Goal: Communication & Community: Answer question/provide support

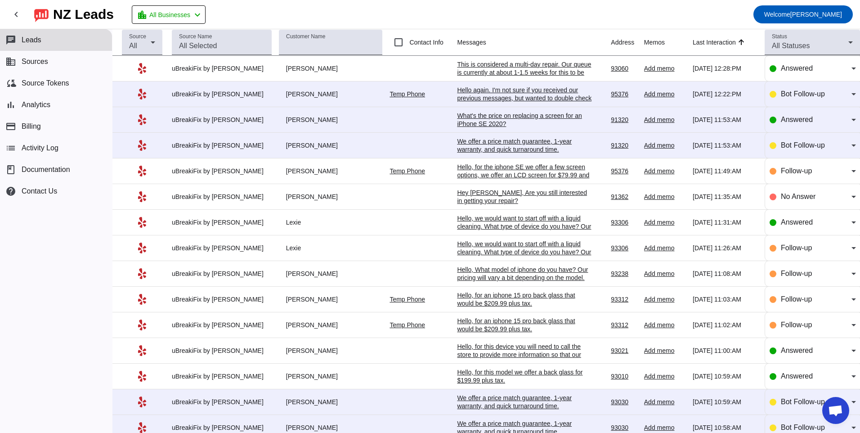
click at [529, 125] on div "What's the price on replacing a screen for an iPhone SE 2020?" at bounding box center [524, 120] width 135 height 16
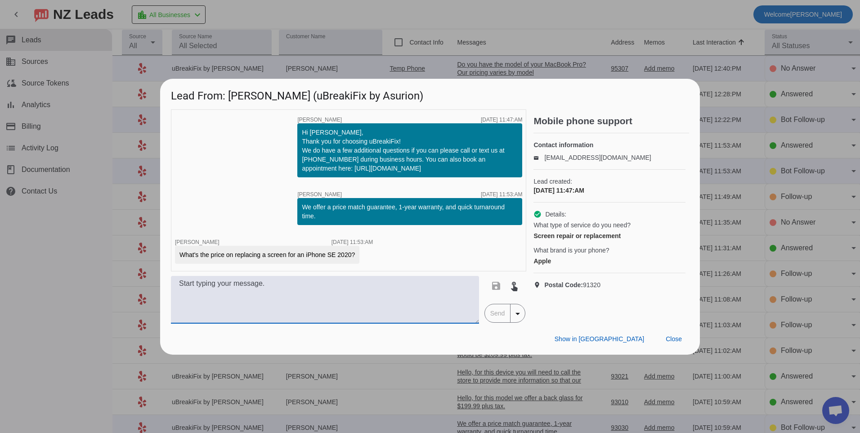
click at [326, 305] on textarea at bounding box center [325, 300] width 308 height 48
type textarea "We offer two options. We offer an LCD screen for $79.99 and an Apple OEM screen…"
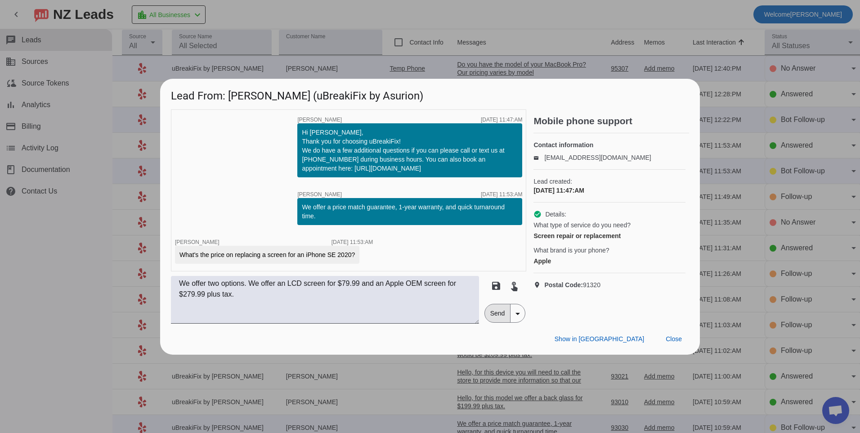
click at [499, 315] on span "Send" at bounding box center [498, 313] width 26 height 18
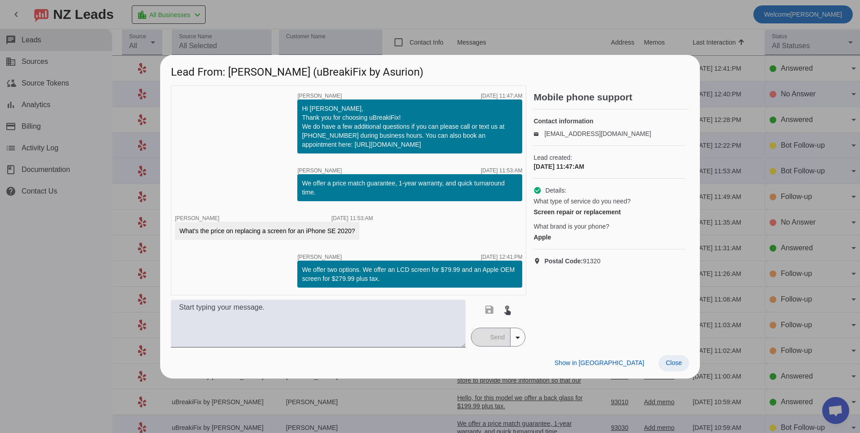
click at [680, 367] on span at bounding box center [674, 363] width 31 height 16
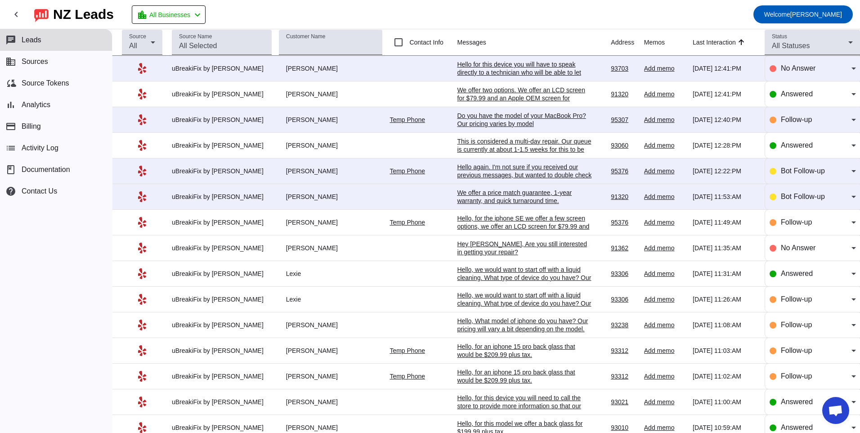
click at [520, 195] on div "We offer a price match guarantee, 1-year warranty, and quick turnaround time.​" at bounding box center [524, 196] width 135 height 16
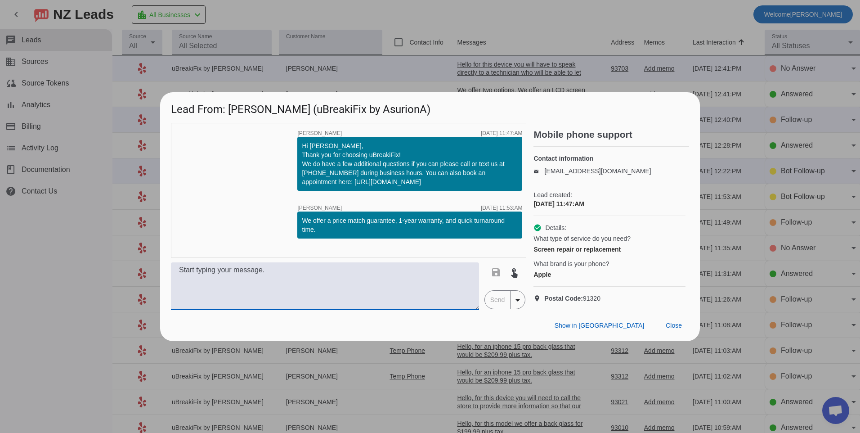
click at [281, 285] on textarea at bounding box center [325, 286] width 308 height 48
click at [675, 334] on span at bounding box center [674, 326] width 31 height 16
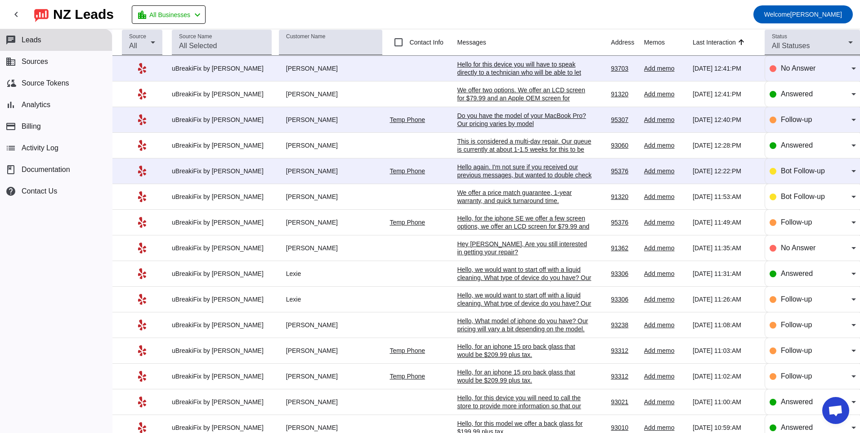
click at [515, 93] on div "We offer two options. We offer an LCD screen for $79.99 and an Apple OEM screen…" at bounding box center [524, 98] width 135 height 24
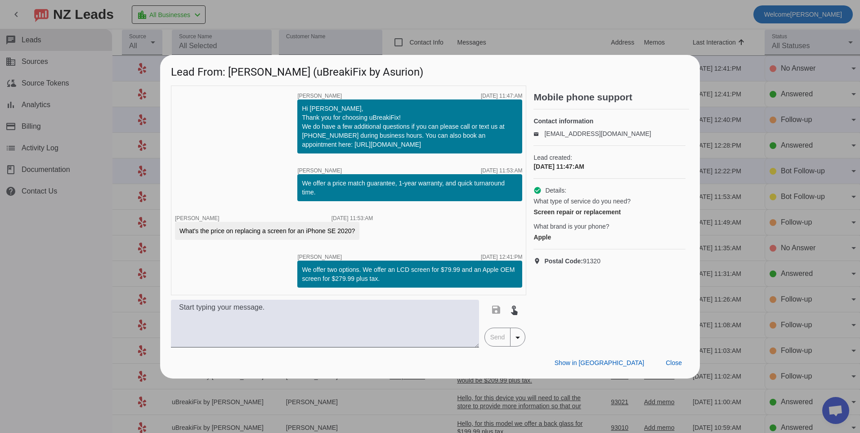
drag, startPoint x: 302, startPoint y: 266, endPoint x: 401, endPoint y: 289, distance: 101.1
click at [401, 289] on div "timer close [PERSON_NAME] [DATE] 11:47:AM Hi [PERSON_NAME], Thank you for choos…" at bounding box center [348, 190] width 355 height 210
copy div "We offer two options. We offer an LCD screen for $79.99 and an Apple OEM screen…"
click at [677, 364] on span "Close" at bounding box center [674, 362] width 16 height 7
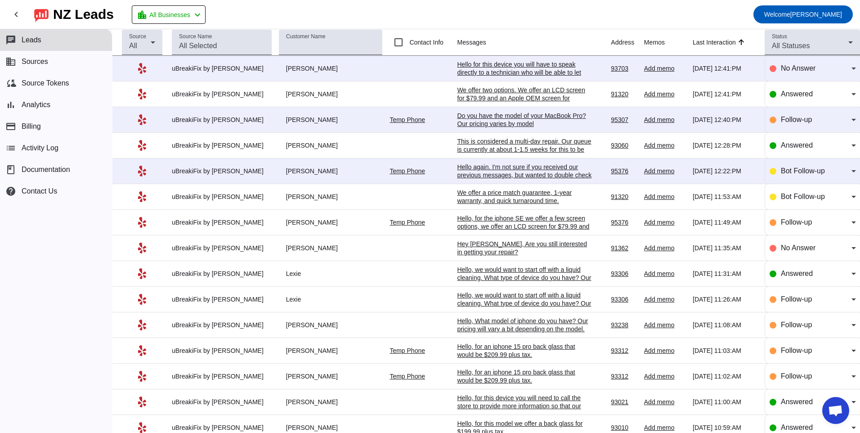
click at [503, 201] on div "We offer a price match guarantee, 1-year warranty, and quick turnaround time.​" at bounding box center [524, 196] width 135 height 16
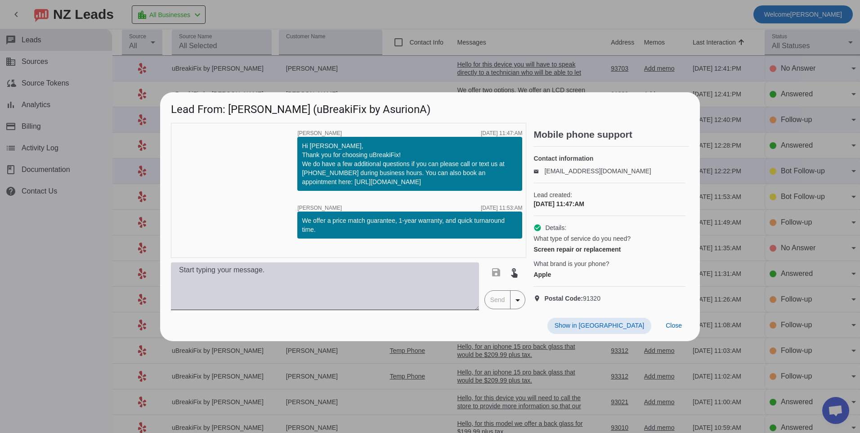
click at [292, 293] on textarea at bounding box center [325, 286] width 308 height 48
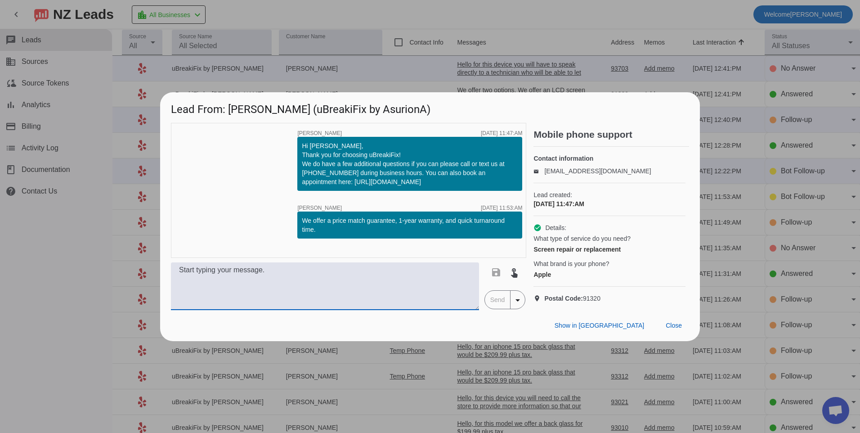
paste textarea "We offer two options. We offer an LCD screen for $79.99 and an Apple OEM screen…"
type textarea "We offer two options. We offer an LCD screen for $79.99 and an Apple OEM screen…"
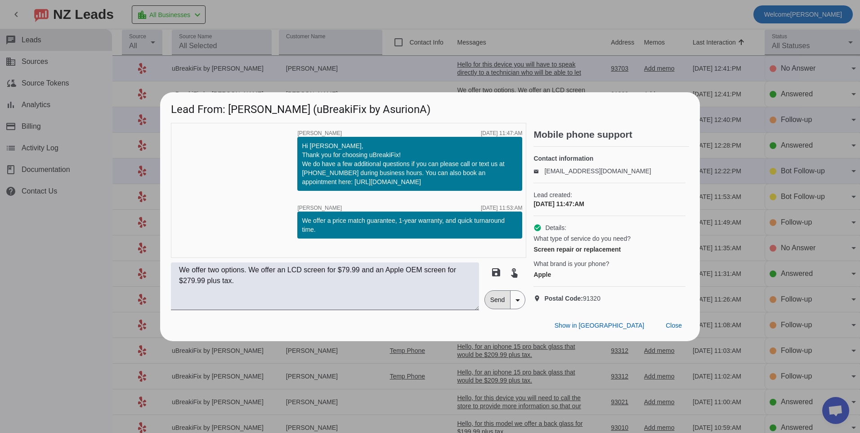
click at [493, 304] on span "Send" at bounding box center [498, 300] width 26 height 18
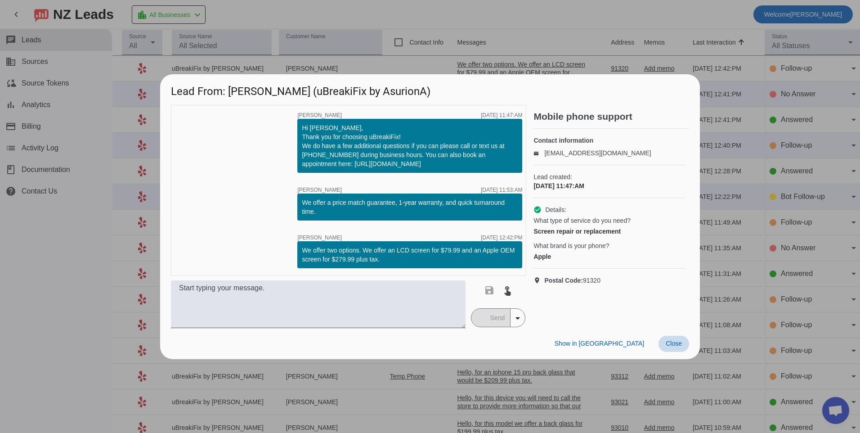
click at [679, 347] on span "Close" at bounding box center [674, 343] width 16 height 7
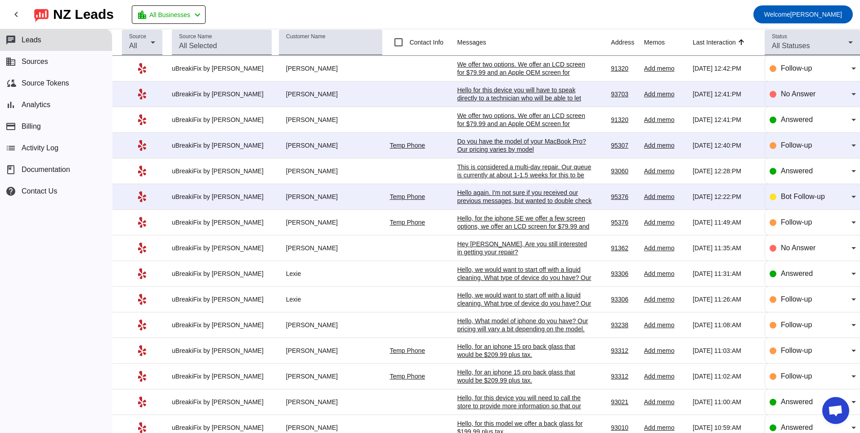
click at [493, 197] on div "Hello again. I'm not sure if you received our previous messages, but wanted to …" at bounding box center [524, 200] width 135 height 24
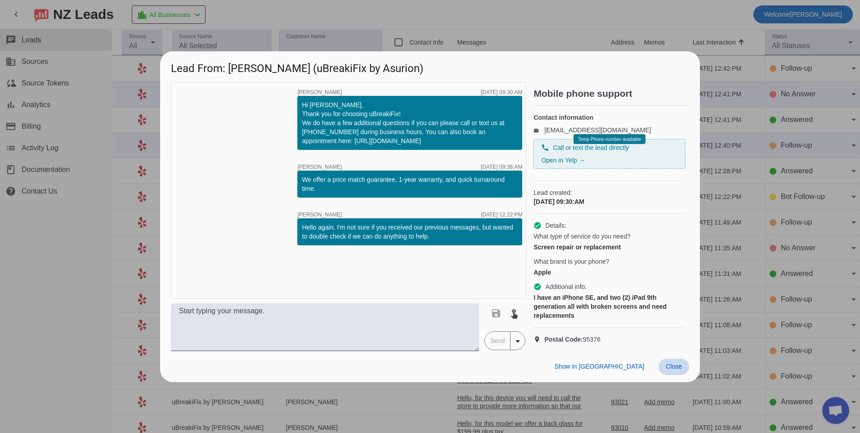
click at [681, 375] on span at bounding box center [674, 367] width 31 height 16
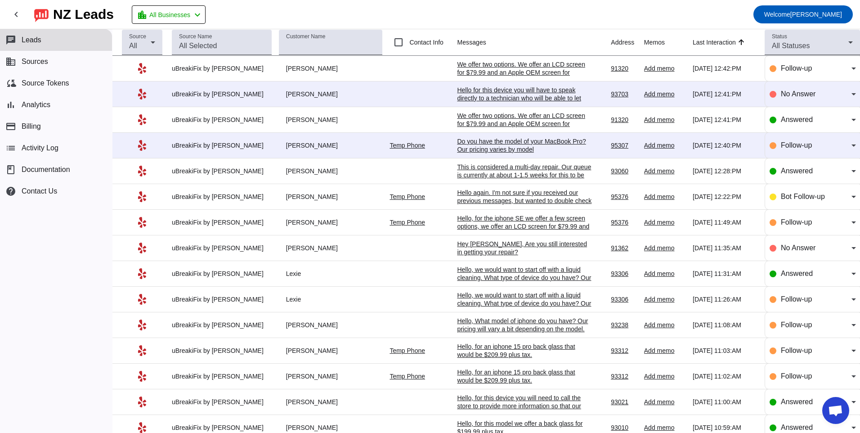
click at [522, 216] on div "Hello, for the iphone SE we offer a few screen options, we offer an LCD screen …" at bounding box center [524, 234] width 135 height 40
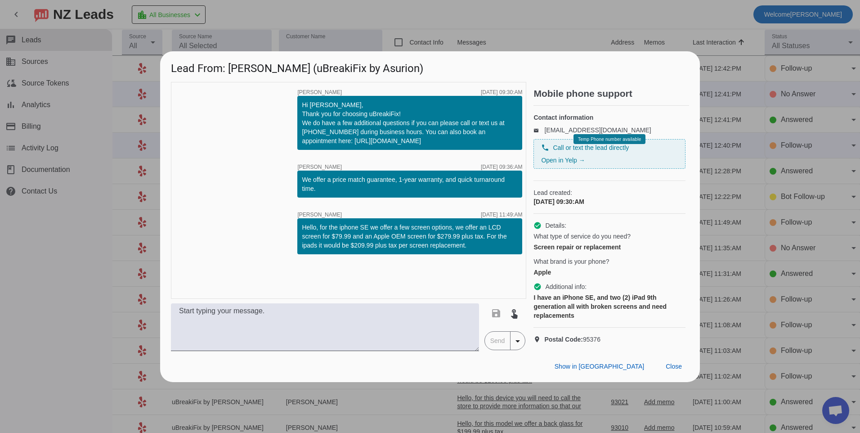
drag, startPoint x: 301, startPoint y: 219, endPoint x: 480, endPoint y: 241, distance: 179.5
click at [480, 241] on div "Hello, for the iphone SE we offer a few screen options, we offer an LCD screen …" at bounding box center [409, 236] width 225 height 36
copy div "Hello, for the iphone SE we offer a few screen options, we offer an LCD screen …"
click at [670, 370] on span "Close" at bounding box center [674, 366] width 16 height 7
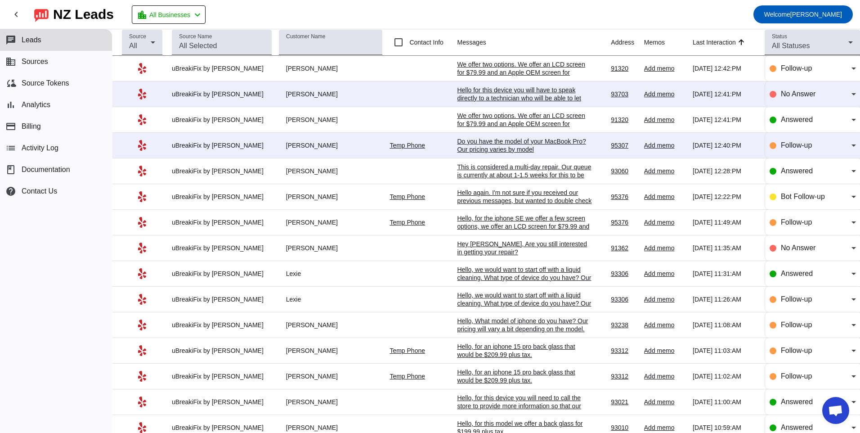
click at [477, 196] on div "Hello again. I'm not sure if you received our previous messages, but wanted to …" at bounding box center [524, 200] width 135 height 24
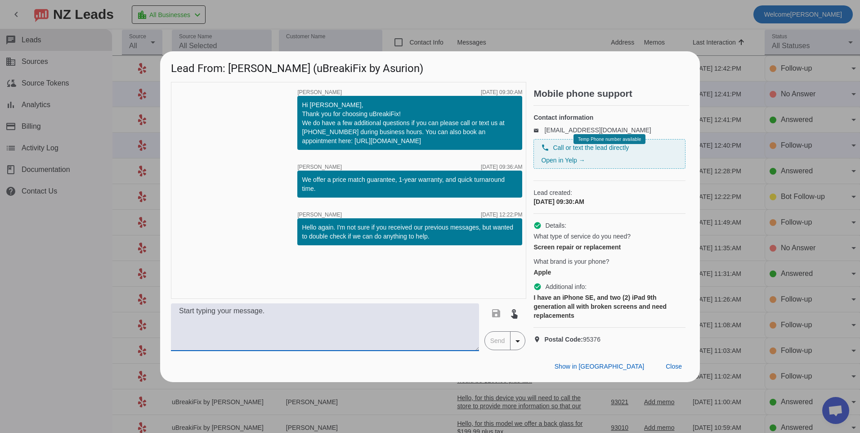
click at [325, 318] on textarea at bounding box center [325, 327] width 308 height 48
paste textarea "Hello, for the iphone SE we offer a few screen options, we offer an LCD screen …"
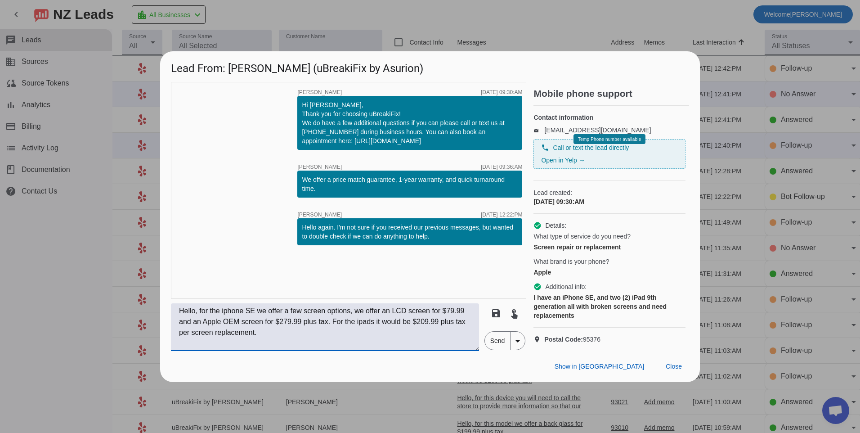
type textarea "Hello, for the iphone SE we offer a few screen options, we offer an LCD screen …"
click at [494, 350] on span "Send" at bounding box center [498, 341] width 26 height 18
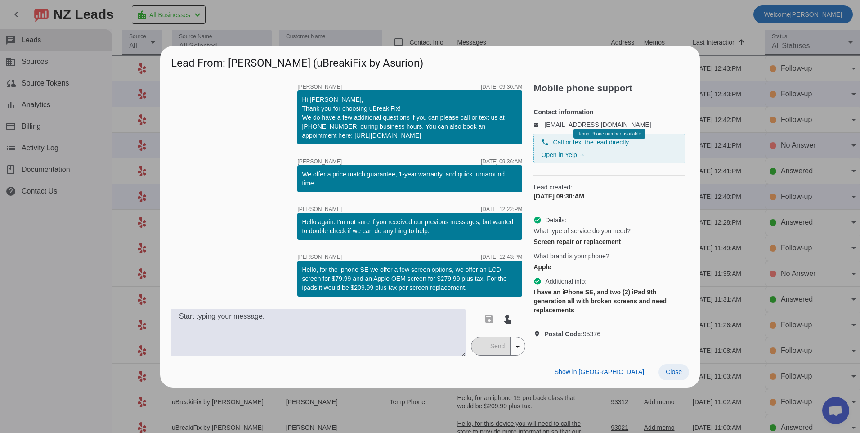
click at [676, 375] on span "Close" at bounding box center [674, 371] width 16 height 7
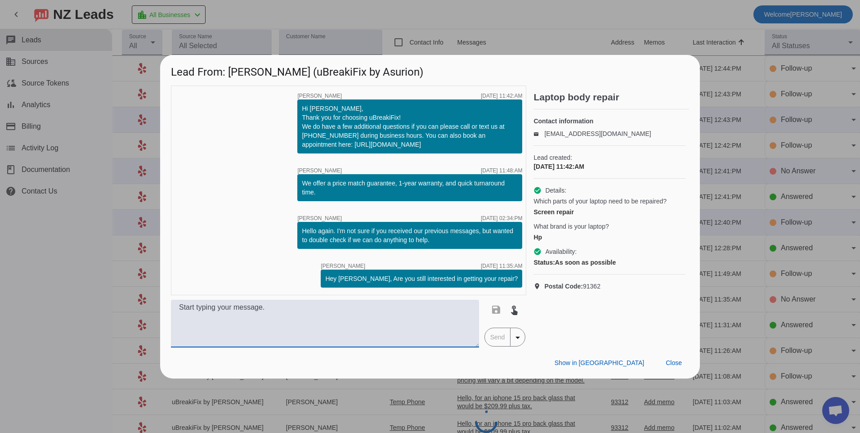
click at [361, 324] on textarea at bounding box center [325, 324] width 308 height 48
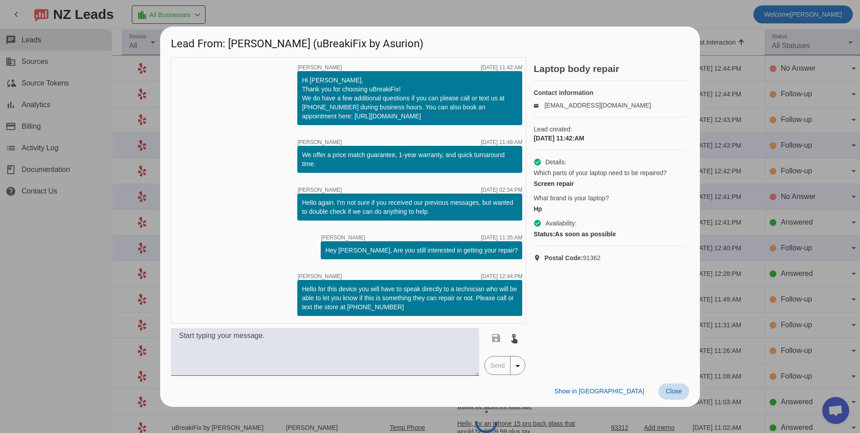
click at [674, 386] on span at bounding box center [674, 391] width 31 height 16
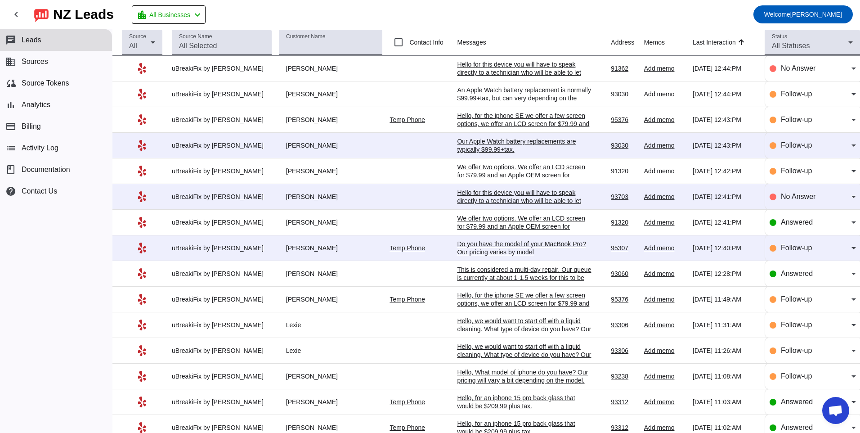
click at [515, 147] on div "Our Apple Watch battery replacements are typically $99.99+tax." at bounding box center [524, 145] width 135 height 16
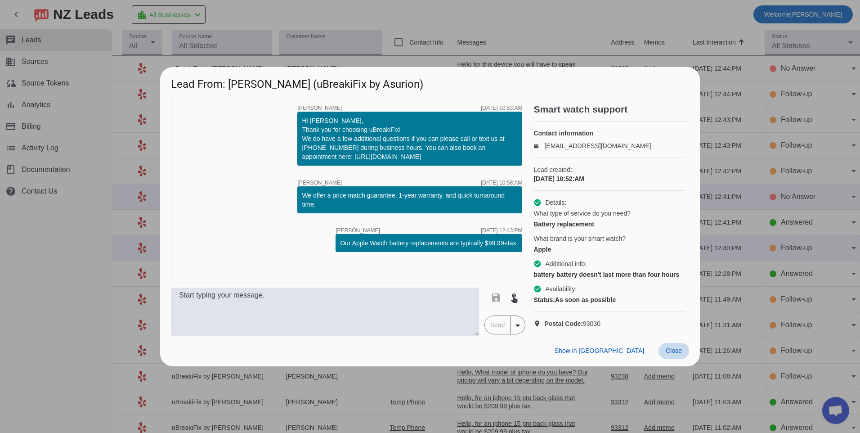
click at [669, 354] on span "Close" at bounding box center [674, 350] width 16 height 7
